Goal: Find specific page/section: Find specific page/section

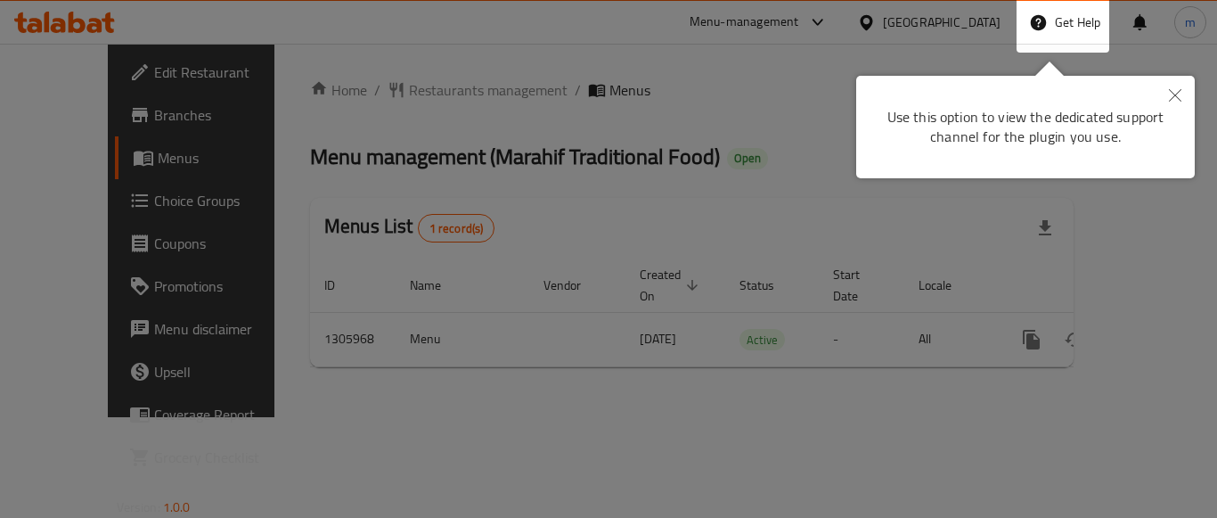
click at [1174, 98] on icon "Close" at bounding box center [1175, 95] width 12 height 12
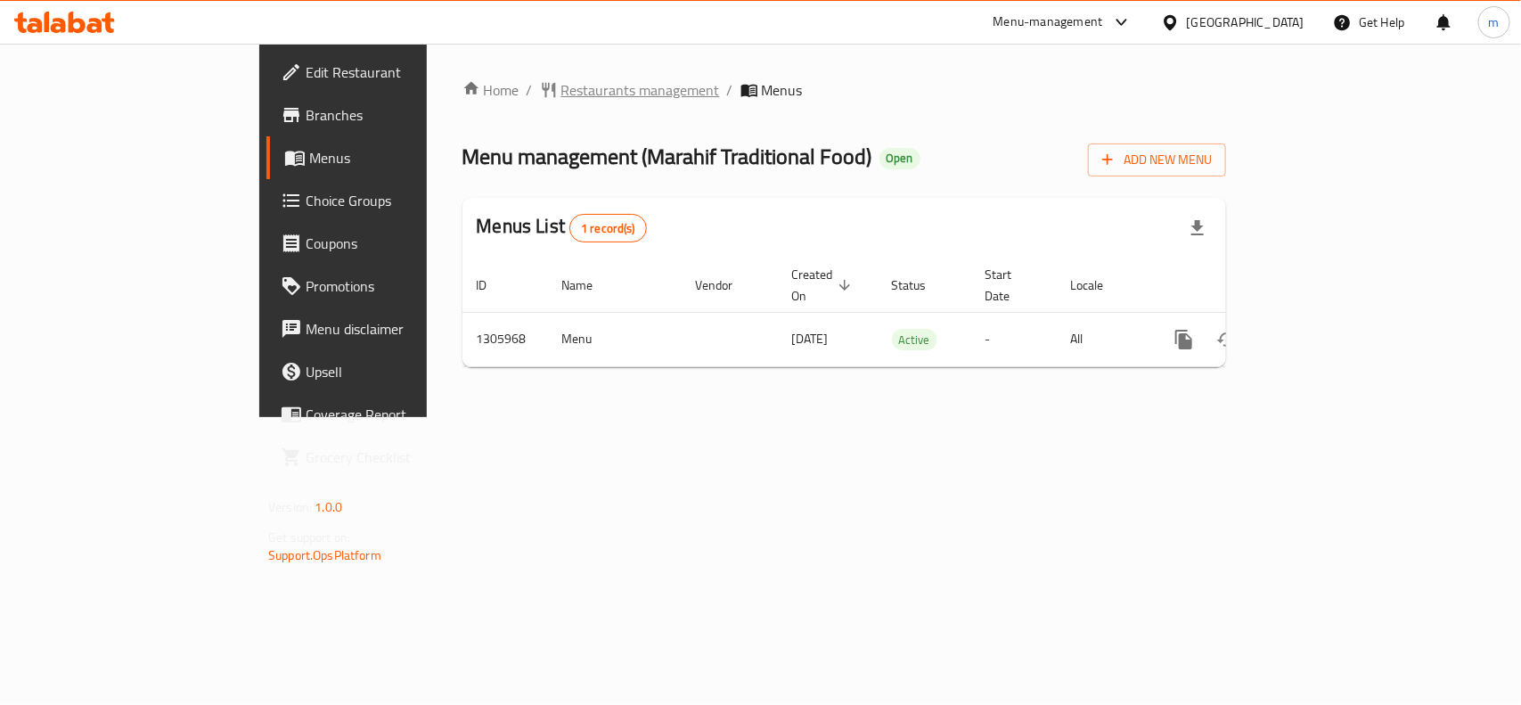
click at [561, 94] on span "Restaurants management" at bounding box center [640, 89] width 159 height 21
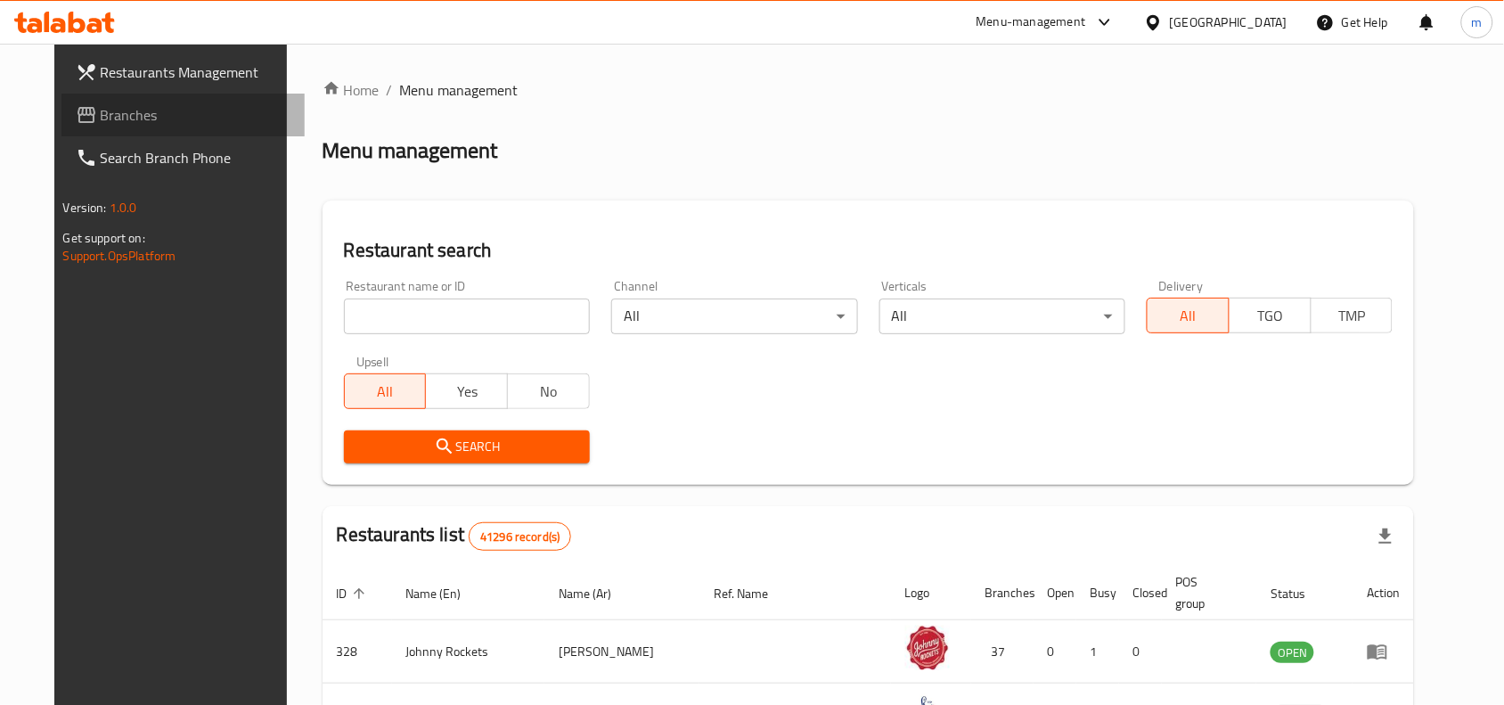
click at [101, 117] on span "Branches" at bounding box center [196, 114] width 191 height 21
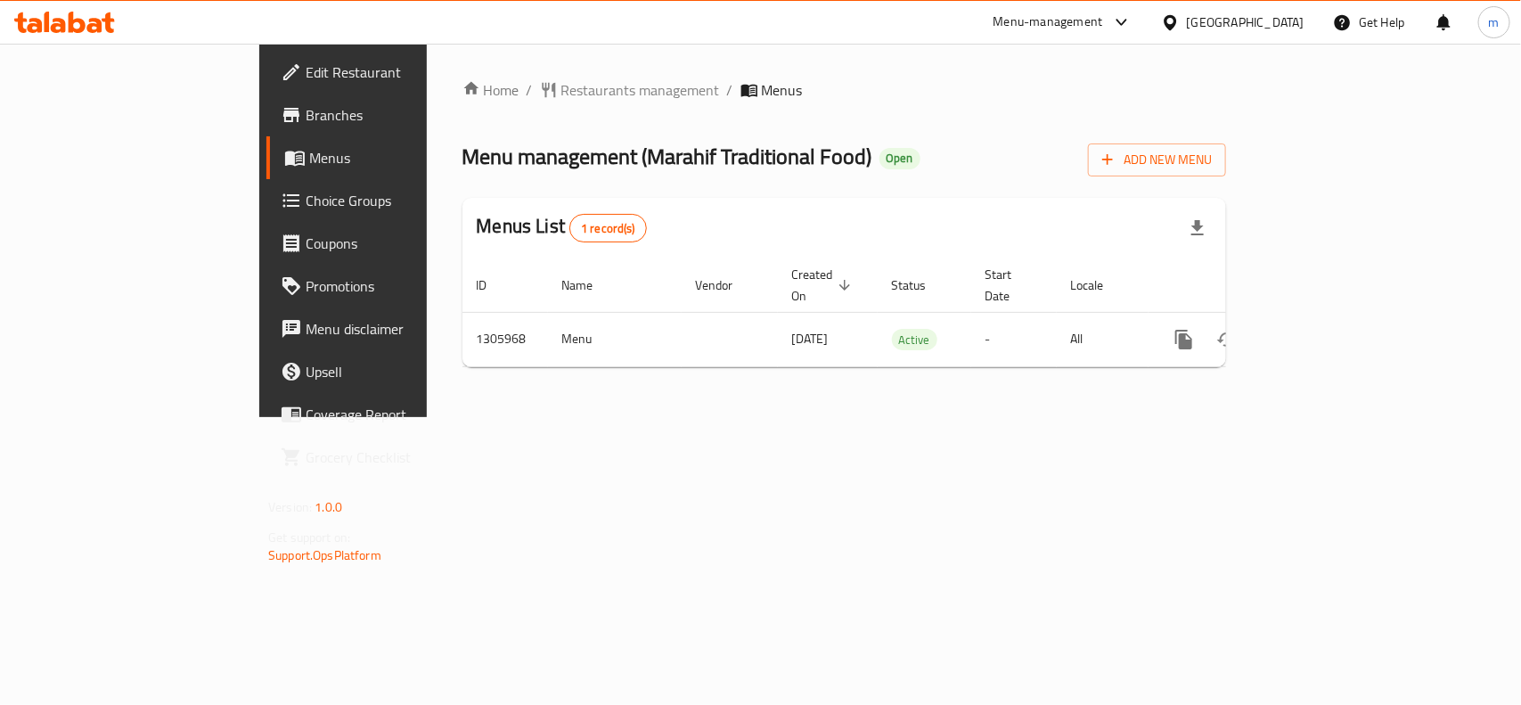
click at [1206, 20] on div "[GEOGRAPHIC_DATA]" at bounding box center [1246, 22] width 118 height 20
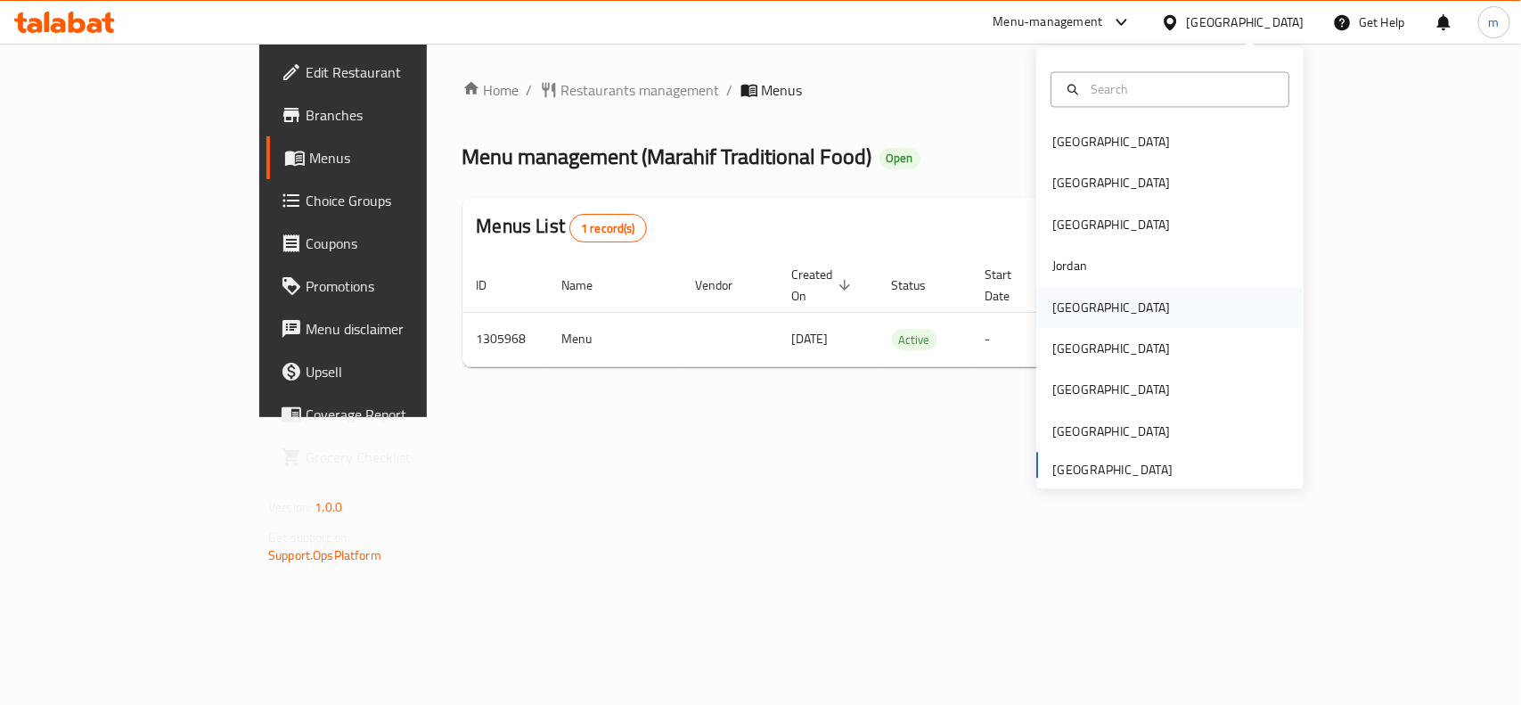
click at [1059, 304] on div "[GEOGRAPHIC_DATA]" at bounding box center [1111, 308] width 118 height 20
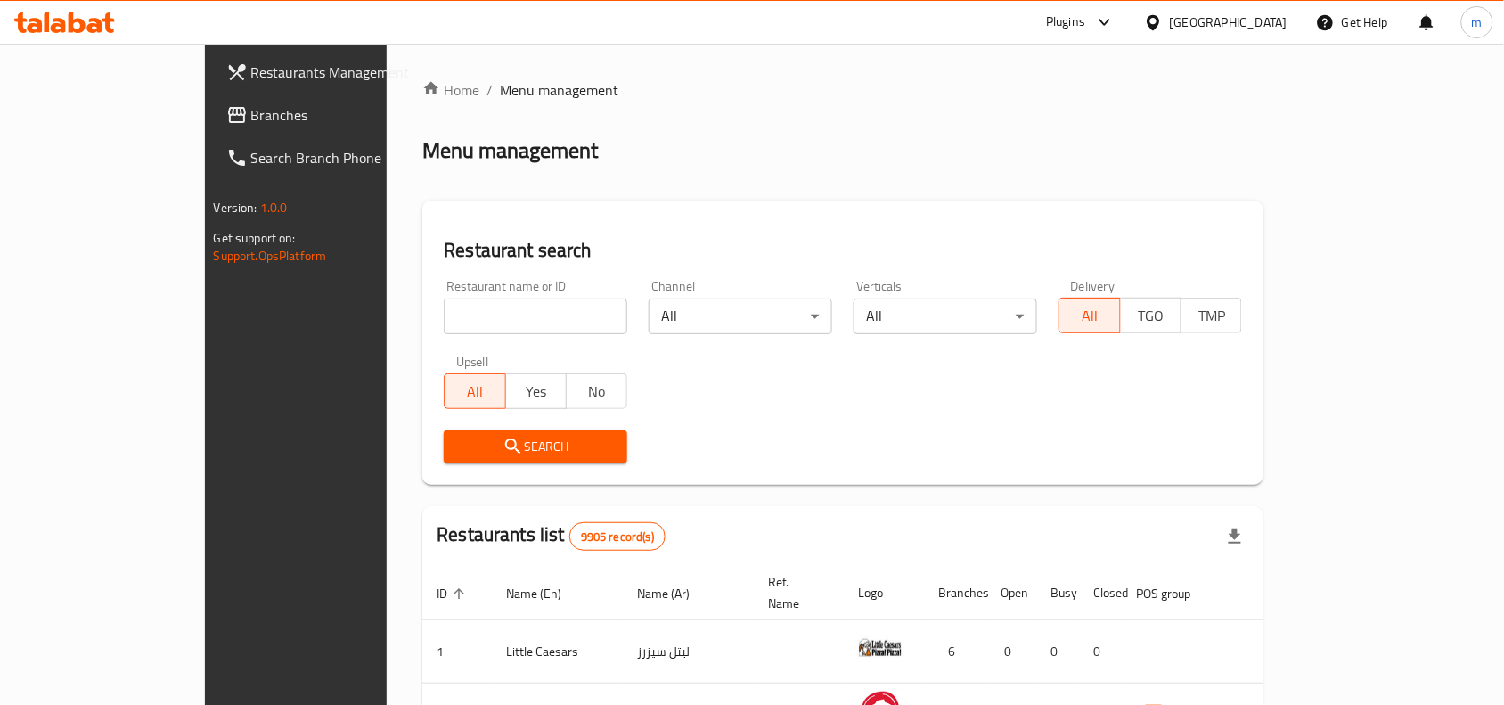
click at [444, 323] on input "search" at bounding box center [536, 317] width 184 height 36
paste input "776794"
type input "776794"
click button "Search" at bounding box center [536, 446] width 184 height 33
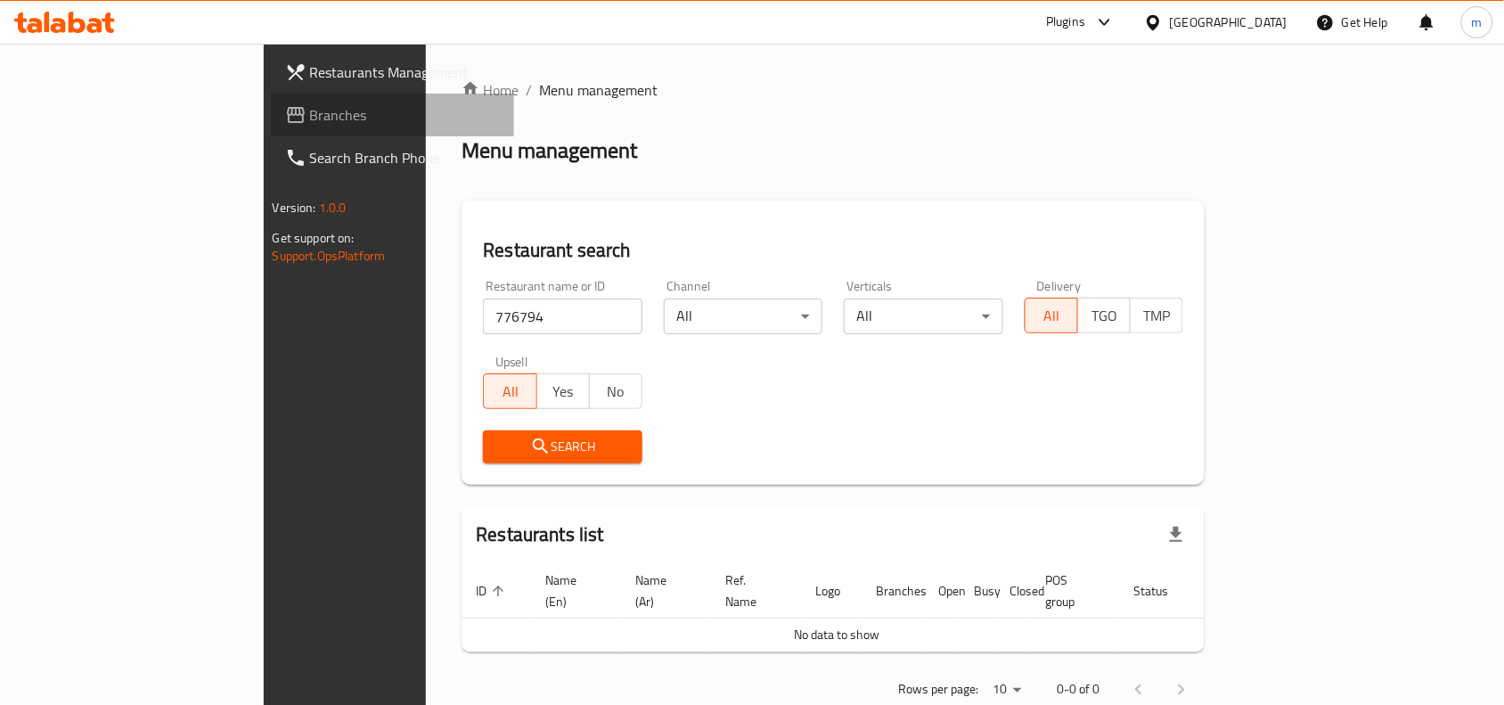
click at [310, 109] on span "Branches" at bounding box center [405, 114] width 191 height 21
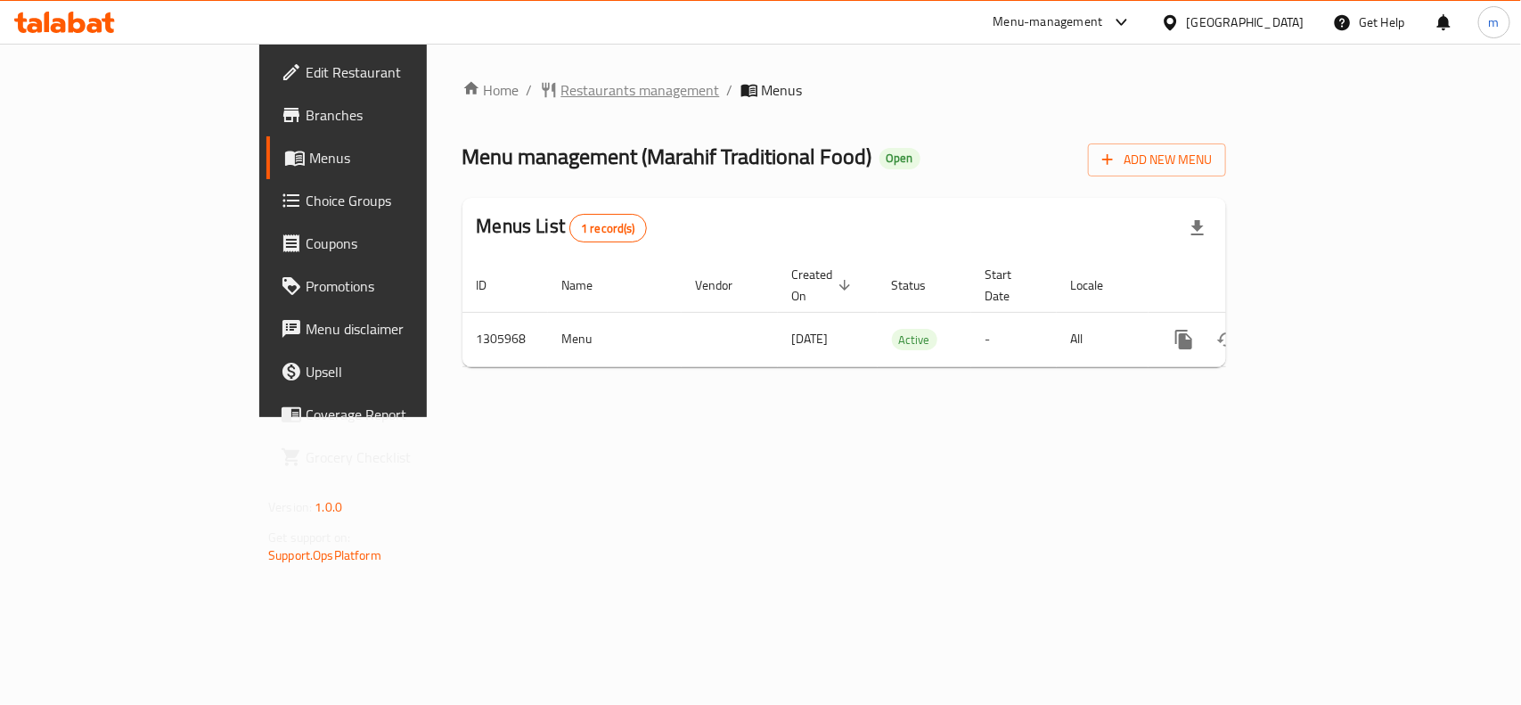
click at [561, 95] on span "Restaurants management" at bounding box center [640, 89] width 159 height 21
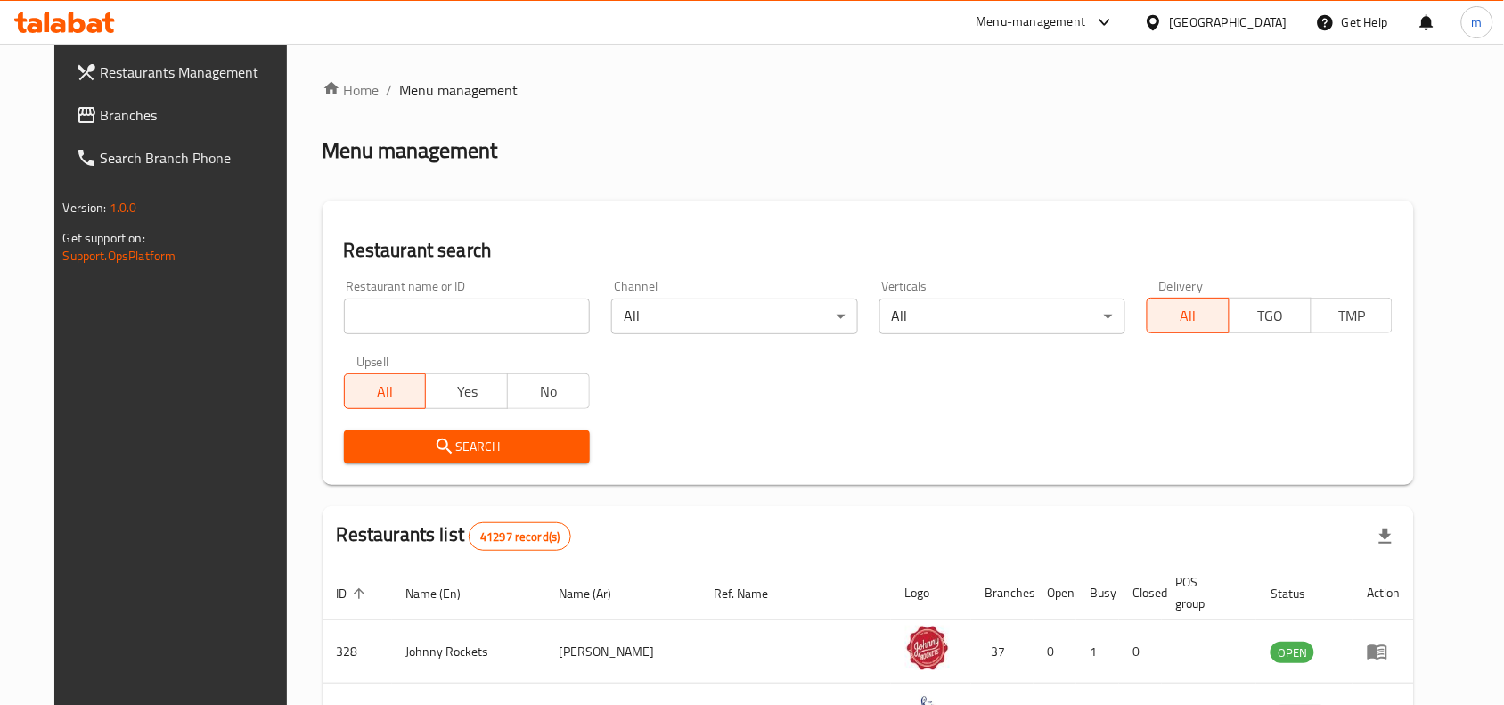
click at [1248, 18] on div "[GEOGRAPHIC_DATA]" at bounding box center [1229, 22] width 118 height 20
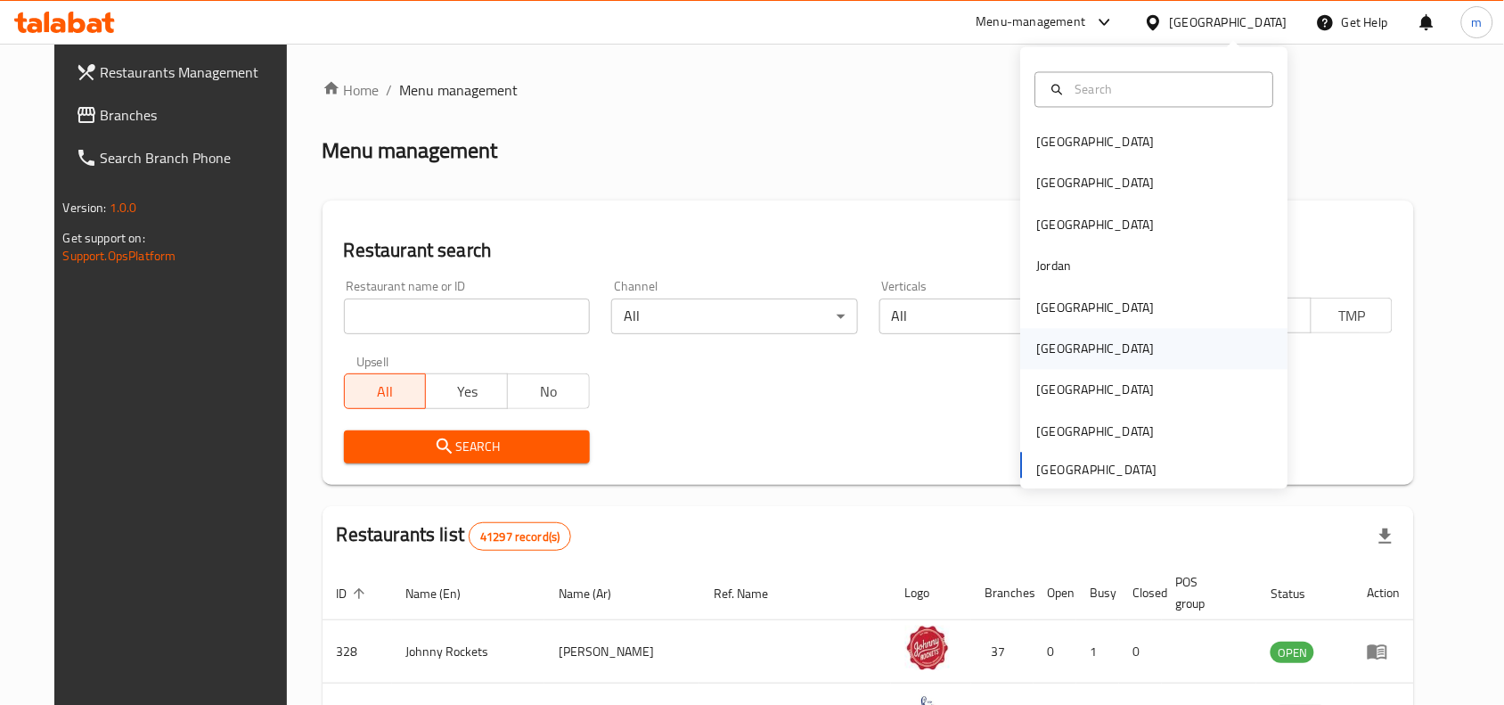
click at [1057, 350] on div "[GEOGRAPHIC_DATA]" at bounding box center [1096, 349] width 146 height 41
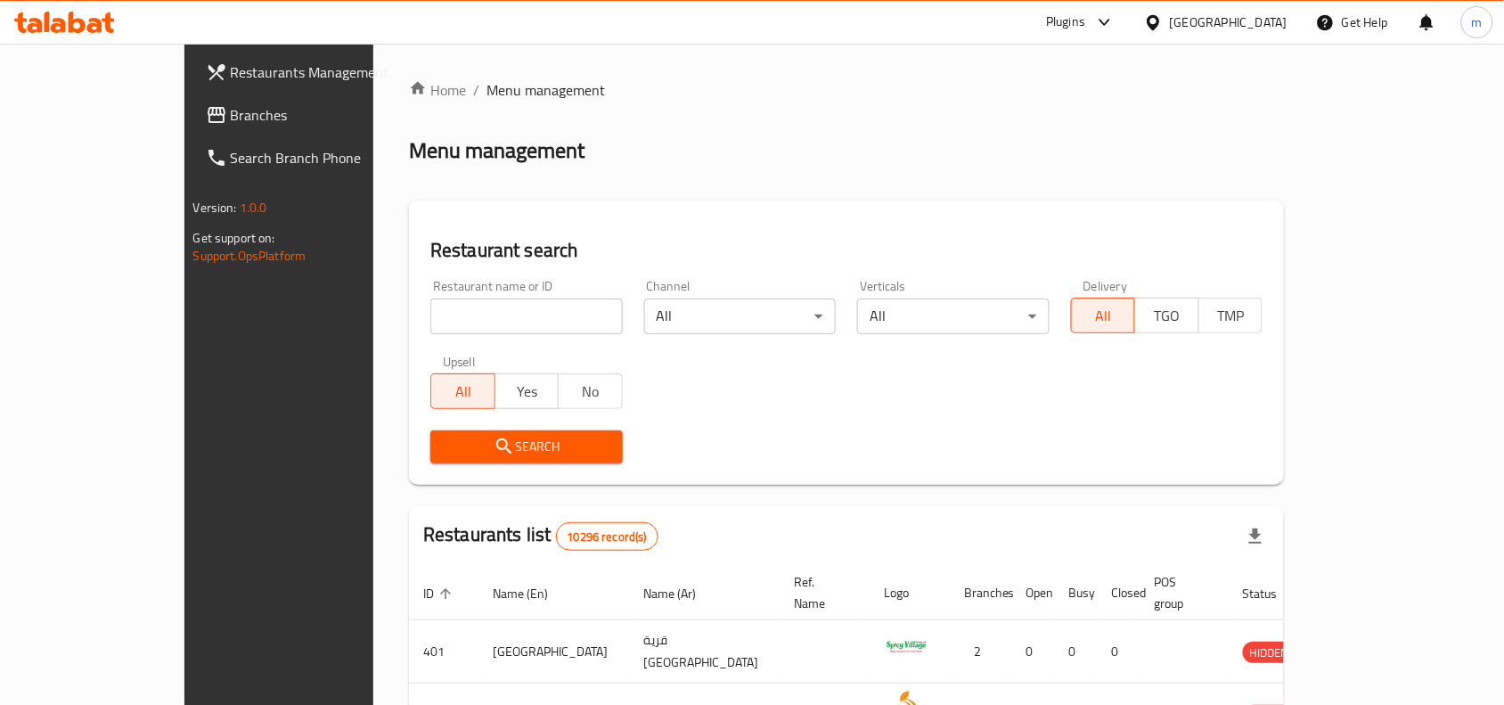
click at [231, 116] on span "Branches" at bounding box center [326, 114] width 191 height 21
